Goal: Information Seeking & Learning: Learn about a topic

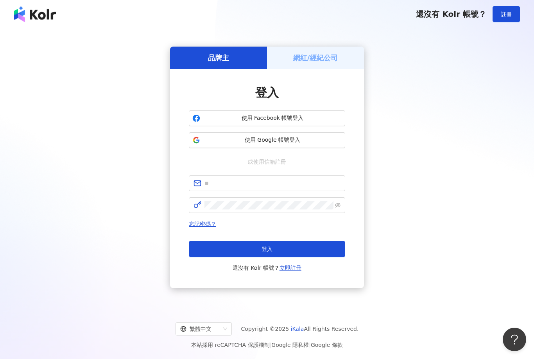
click at [228, 144] on span "使用 Google 帳號登入" at bounding box center [272, 140] width 138 height 8
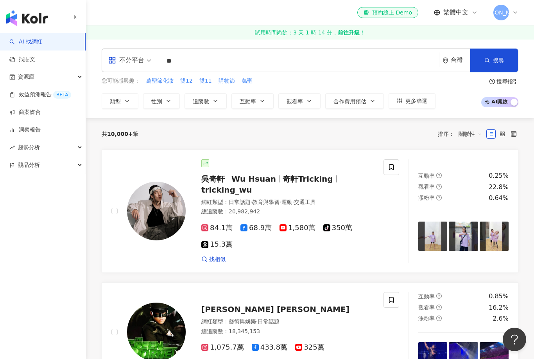
type input "*"
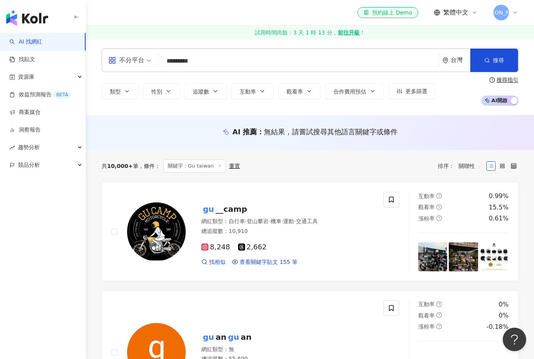
type input "*********"
click at [495, 72] on button "搜尋" at bounding box center [494, 59] width 48 height 23
click at [235, 59] on input "*********" at bounding box center [299, 61] width 274 height 15
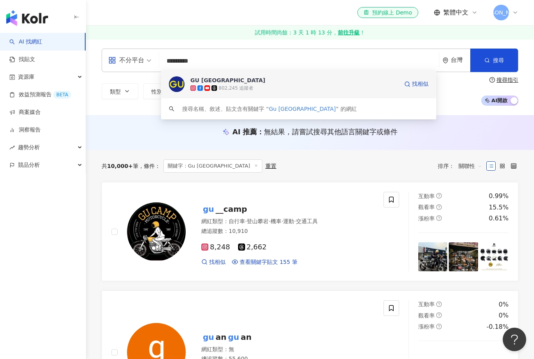
click at [176, 80] on img at bounding box center [177, 84] width 16 height 16
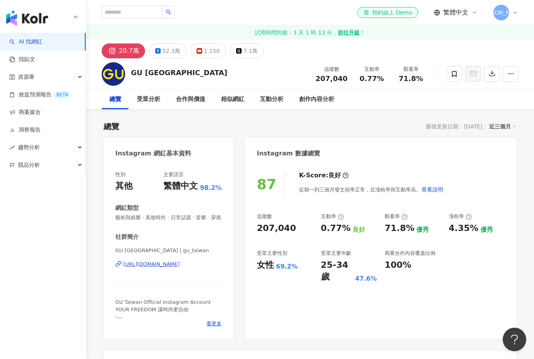
scroll to position [30, 0]
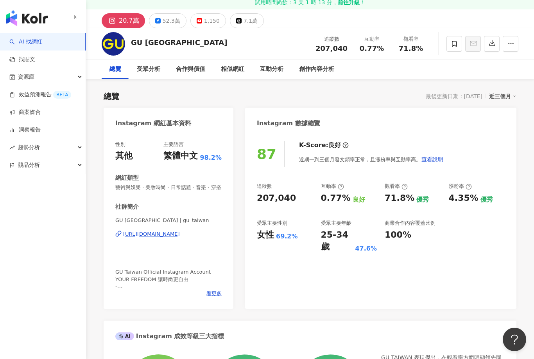
click at [338, 188] on circle at bounding box center [340, 186] width 5 height 5
click at [342, 185] on icon at bounding box center [341, 186] width 6 height 6
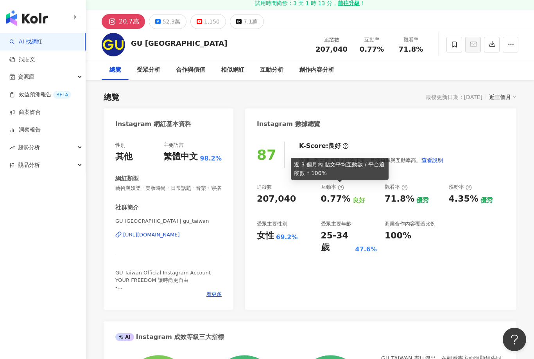
scroll to position [29, 0]
click at [402, 187] on icon at bounding box center [405, 188] width 6 height 6
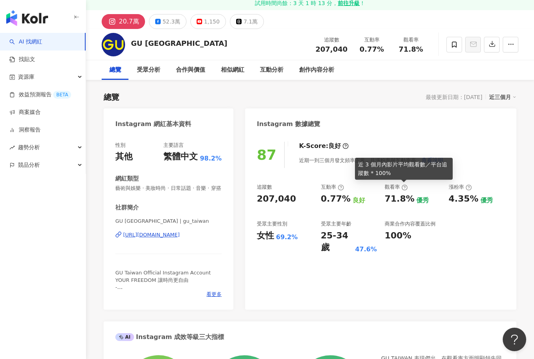
click at [470, 183] on div "87 K-Score : 良好 近期一到三個月發文頻率正常，且漲粉率與互動率高。 查看說明 追蹤數 207,040 互動率 0.77% 良好 觀看率 71.8…" at bounding box center [380, 222] width 271 height 176
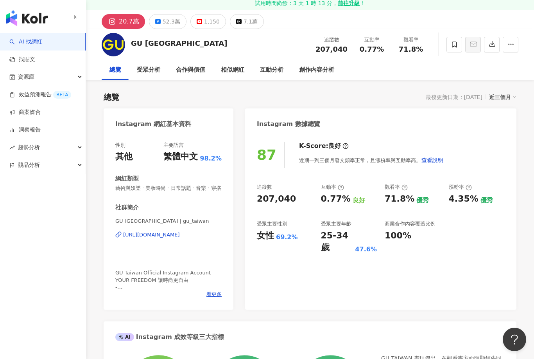
click at [406, 188] on icon at bounding box center [405, 187] width 6 height 6
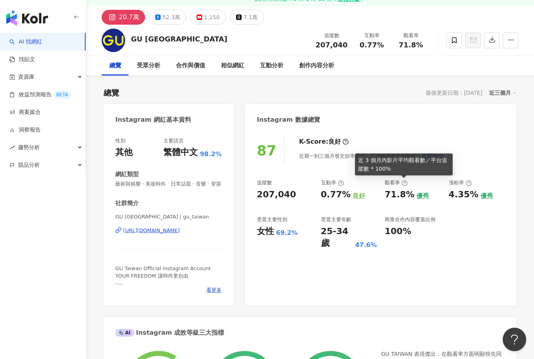
scroll to position [34, 0]
click at [445, 218] on div "追蹤數 207,040 互動率 0.77% 良好 觀看率 71.8% 優秀 漲粉率 4.35% 優秀 受眾主要性別 女性 69.2% 受眾主要年齡 25-34…" at bounding box center [381, 214] width 248 height 70
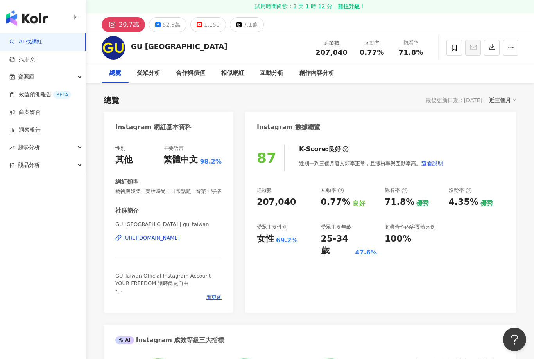
scroll to position [26, 0]
click at [341, 185] on div "87 K-Score : 良好 近期一到三個月發文頻率正常，且漲粉率與互動率高。 查看說明 追蹤數 207,040 互動率 0.77% 良好 觀看率 71.8…" at bounding box center [380, 225] width 271 height 176
click at [346, 188] on div "互動率" at bounding box center [349, 190] width 56 height 7
click at [346, 187] on div "互動率" at bounding box center [349, 190] width 56 height 7
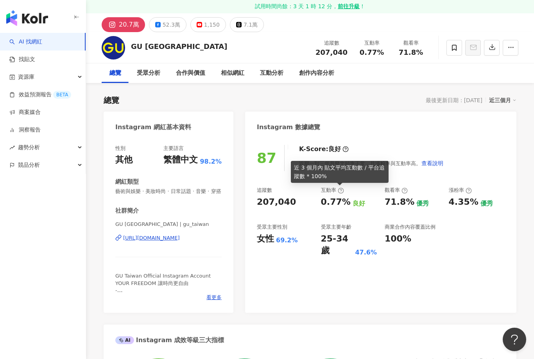
click at [338, 191] on icon at bounding box center [341, 190] width 6 height 6
